Goal: Task Accomplishment & Management: Use online tool/utility

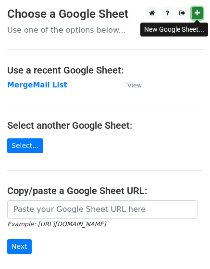
click at [200, 11] on icon at bounding box center [197, 13] width 5 height 7
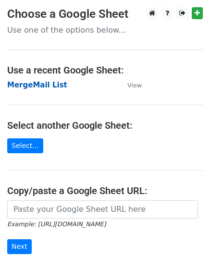
click at [31, 88] on strong "MergeMail List" at bounding box center [37, 85] width 60 height 9
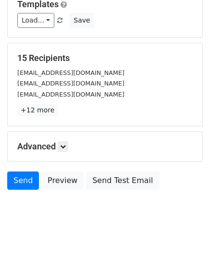
scroll to position [142, 0]
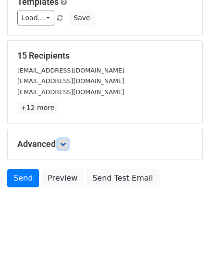
click at [65, 149] on link at bounding box center [63, 144] width 11 height 11
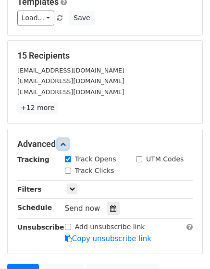
click at [65, 144] on icon at bounding box center [63, 144] width 6 height 6
